Goal: Information Seeking & Learning: Ask a question

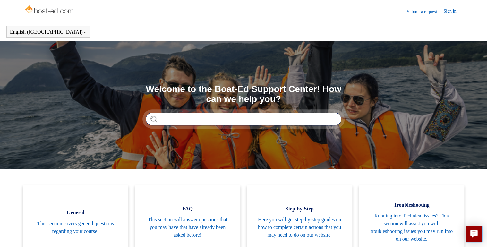
click at [168, 115] on input "Search" at bounding box center [244, 119] width 196 height 13
type input "**********"
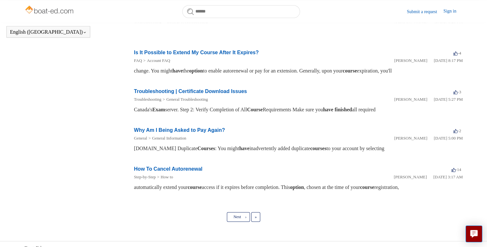
scroll to position [298, 0]
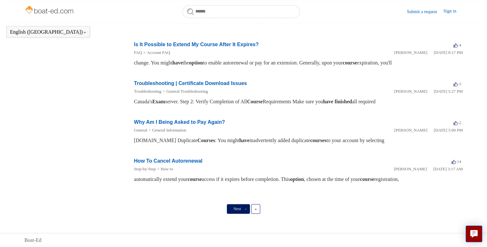
click at [237, 209] on span "Next" at bounding box center [237, 209] width 7 height 4
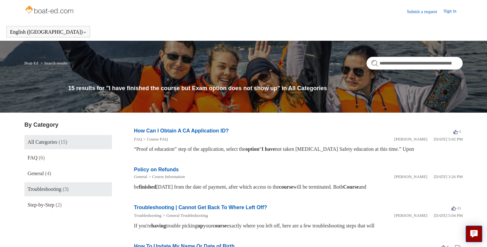
click at [40, 191] on span "Troubleshooting" at bounding box center [45, 188] width 34 height 5
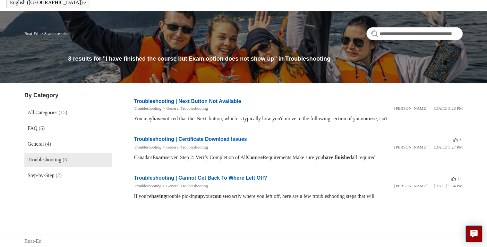
scroll to position [30, 0]
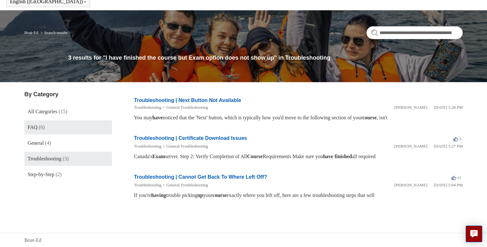
click at [39, 129] on span "(6)" at bounding box center [42, 126] width 6 height 5
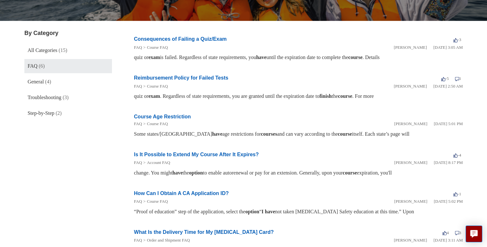
scroll to position [51, 0]
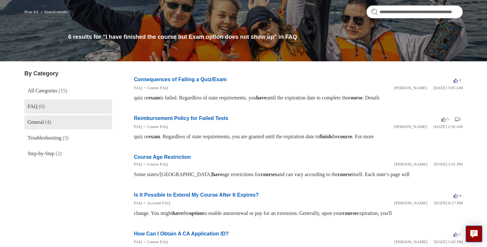
click at [38, 123] on span "General" at bounding box center [36, 121] width 16 height 5
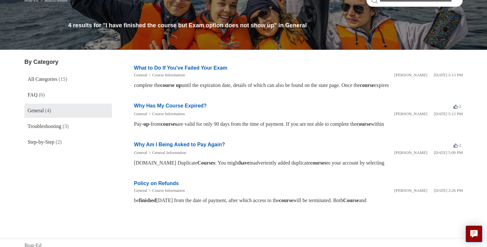
scroll to position [68, 0]
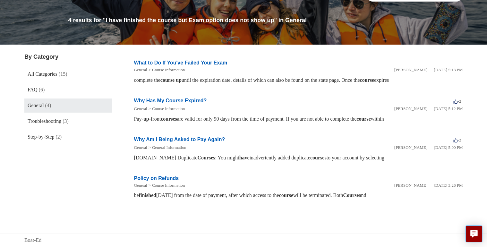
click at [183, 140] on link "Why Am I Being Asked to Pay Again?" at bounding box center [179, 139] width 91 height 5
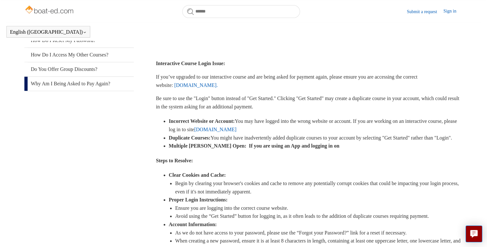
scroll to position [136, 0]
